Goal: Task Accomplishment & Management: Use online tool/utility

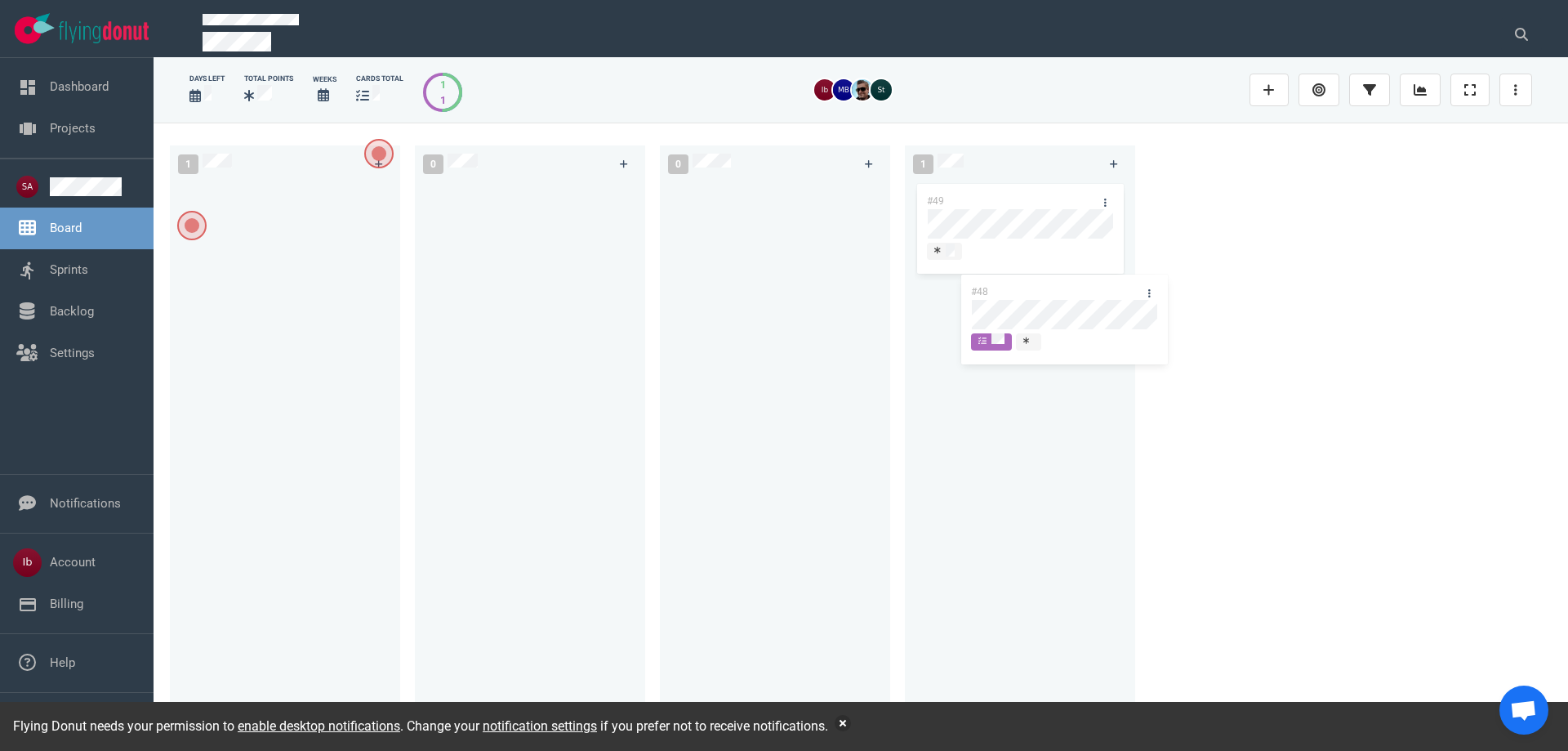
click at [1046, 309] on div "1 #48 #48 0 0 1 #49" at bounding box center [861, 436] width 1415 height 627
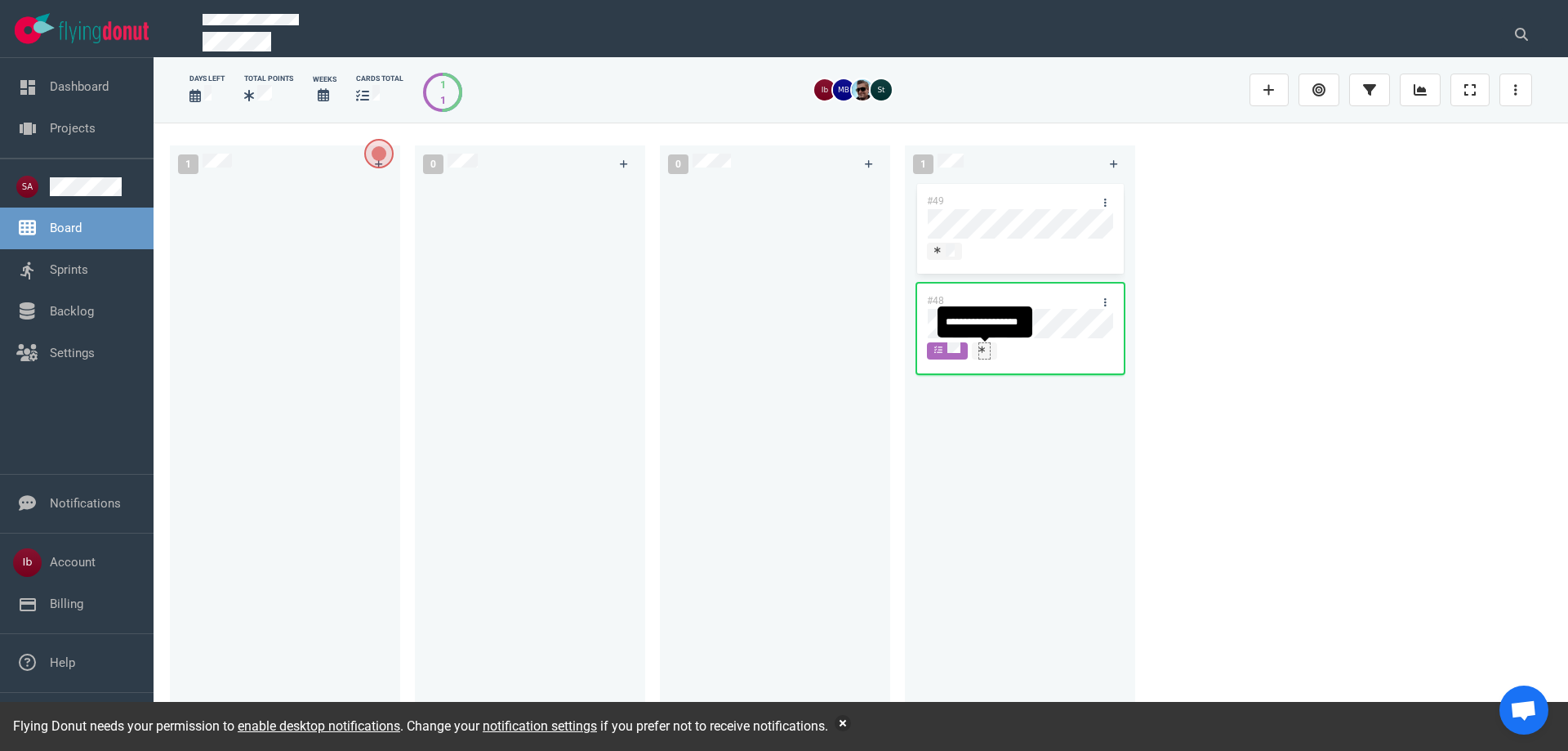
click at [983, 352] on icon at bounding box center [982, 349] width 7 height 8
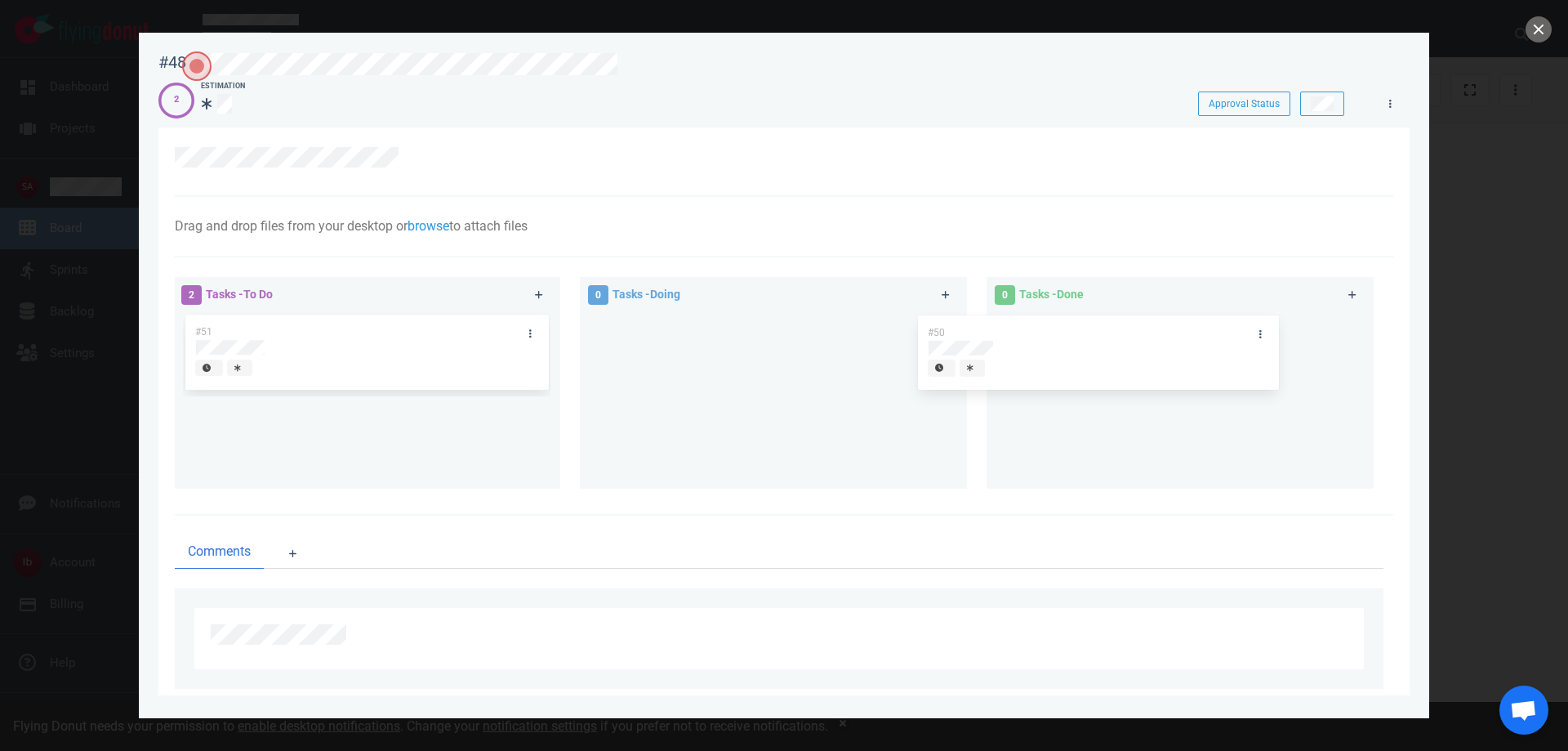
drag, startPoint x: 327, startPoint y: 362, endPoint x: 1060, endPoint y: 362, distance: 733.0
click at [1060, 362] on div "2 Tasks - To Do #50 #51 #50 0 Tasks - Doing 0 Tasks - Done" at bounding box center [779, 386] width 1228 height 238
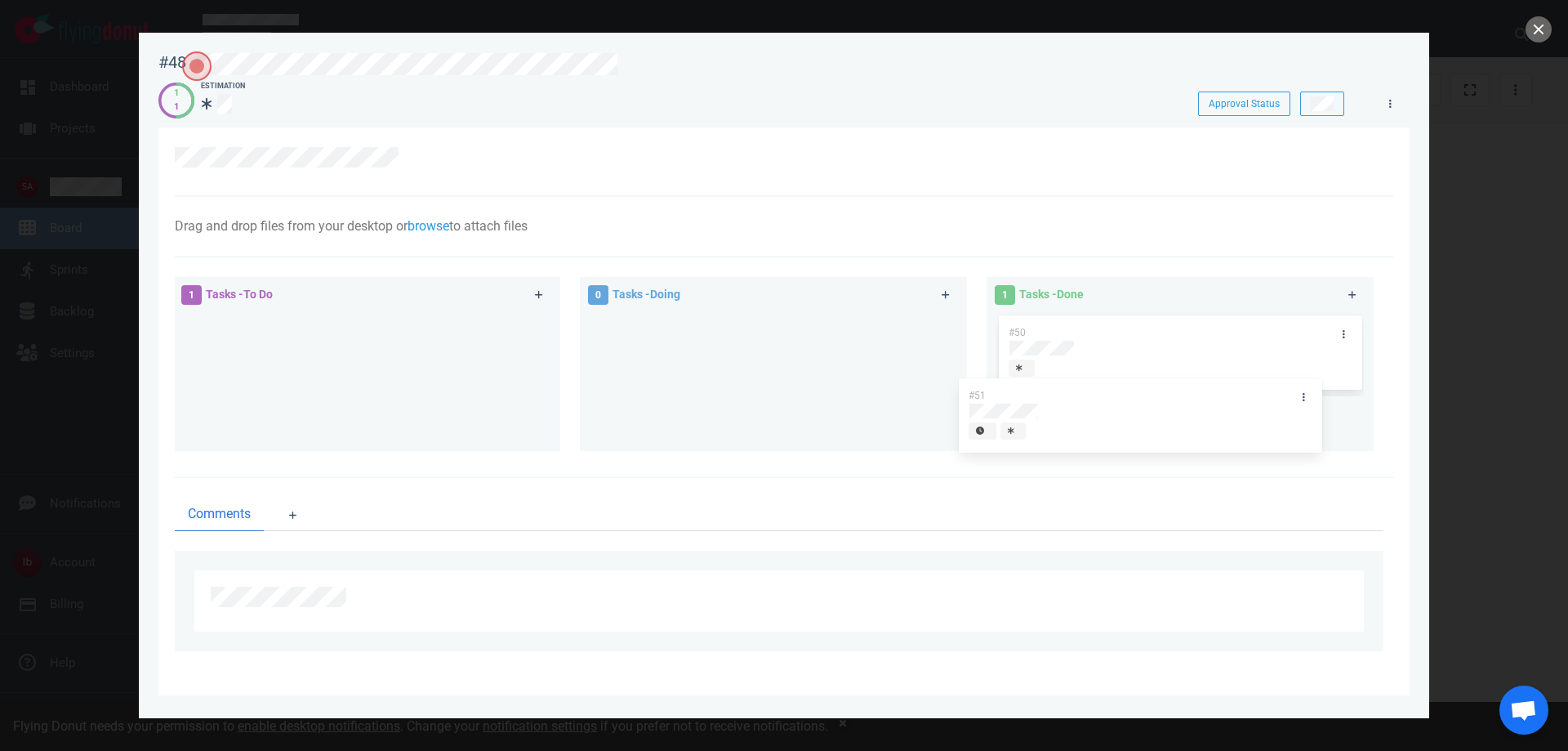
drag, startPoint x: 302, startPoint y: 342, endPoint x: 1076, endPoint y: 405, distance: 776.6
click at [1076, 405] on div "1 Tasks - To Do #51 #51 0 Tasks - Doing 1 Tasks - Done #50" at bounding box center [779, 366] width 1228 height 199
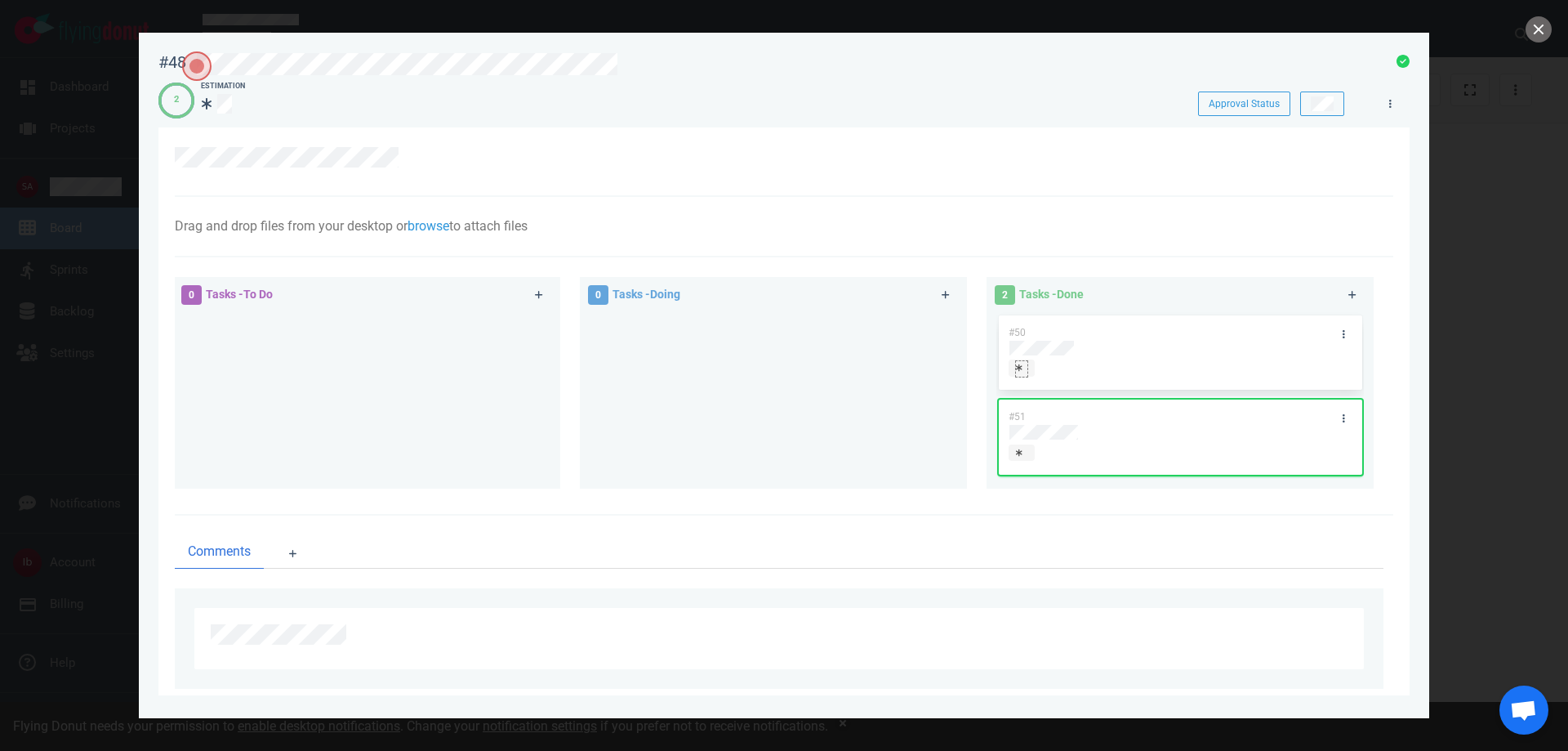
click at [1018, 368] on div at bounding box center [1022, 368] width 11 height 13
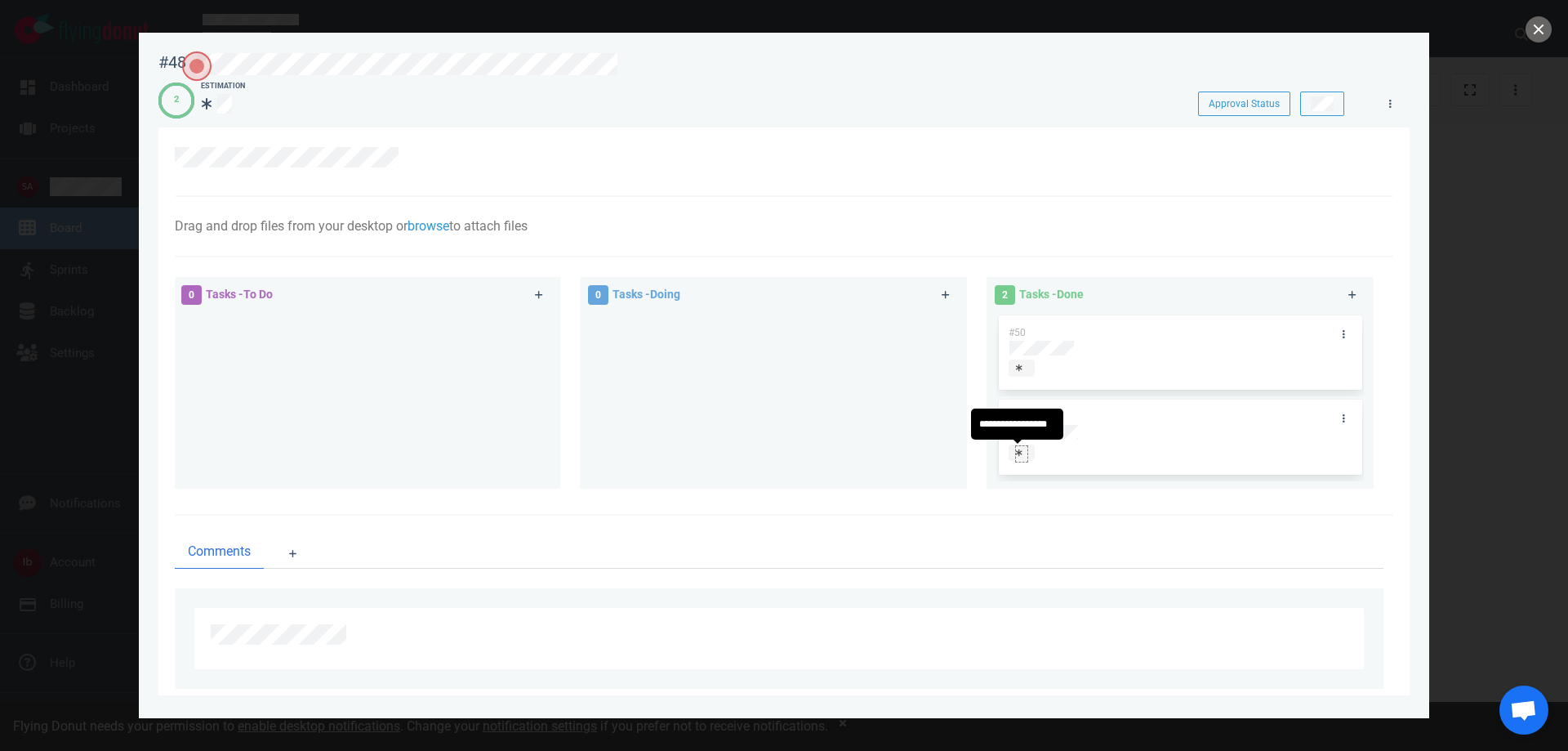
click at [1024, 454] on div at bounding box center [1022, 454] width 13 height 17
click at [1016, 371] on icon at bounding box center [1019, 367] width 7 height 8
click at [1538, 25] on button "close" at bounding box center [1539, 29] width 26 height 26
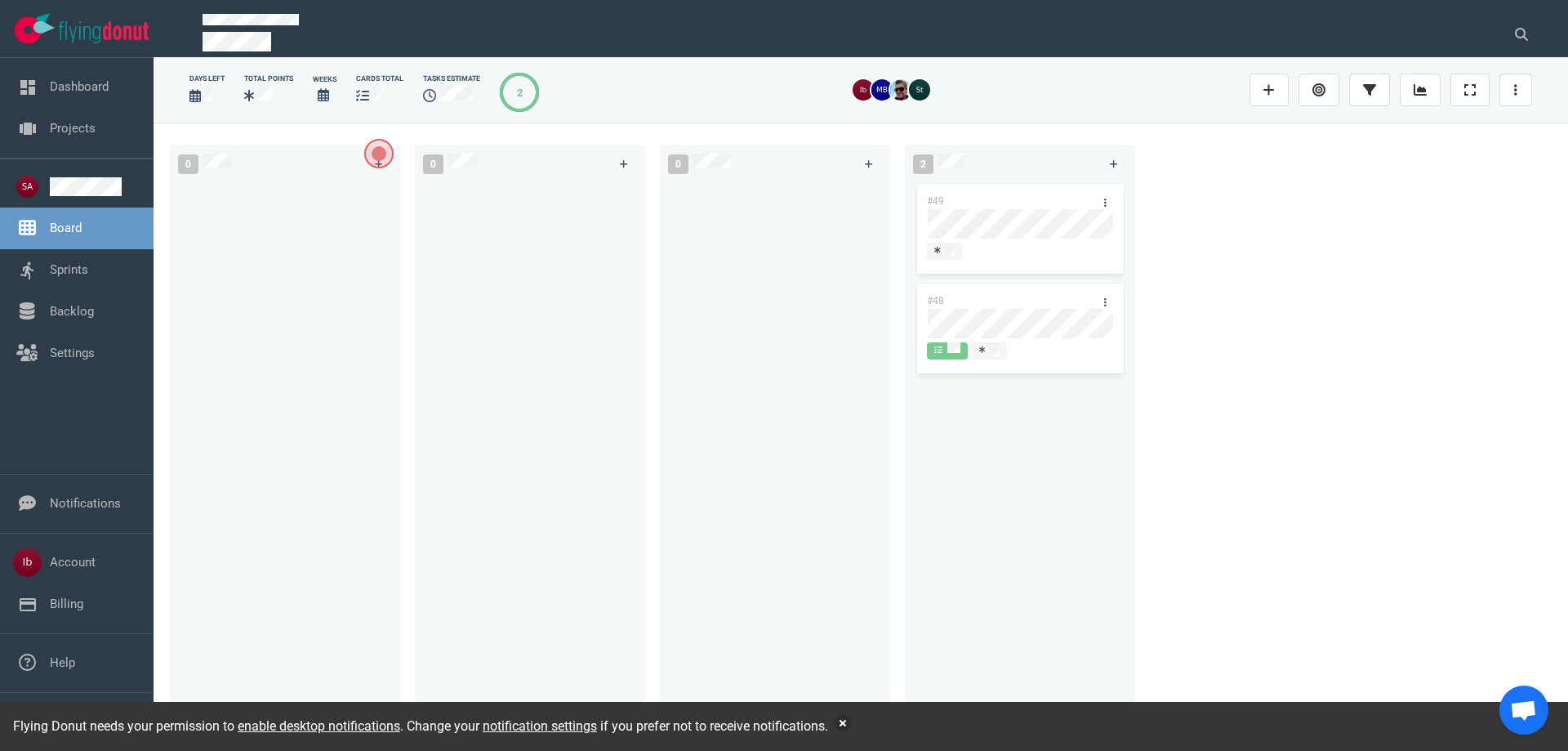
click at [1057, 475] on div "#49 #48" at bounding box center [1020, 447] width 210 height 535
click at [827, 305] on div at bounding box center [775, 447] width 210 height 535
